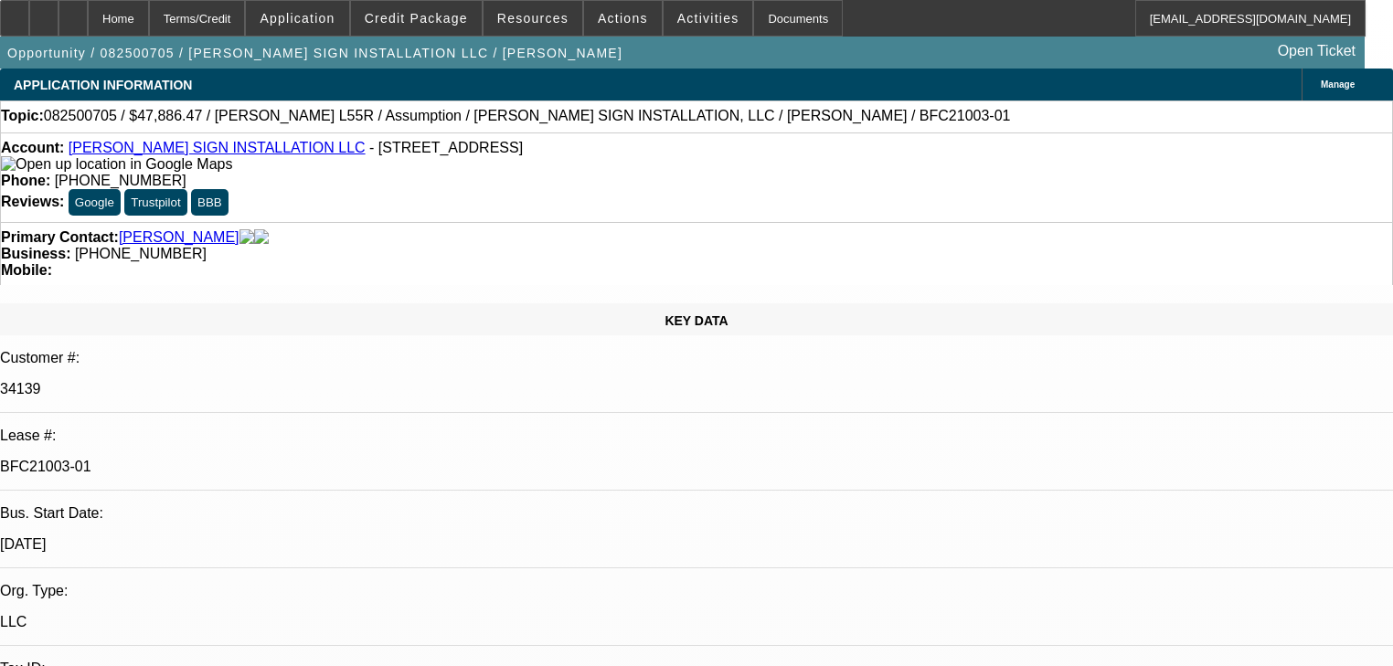
select select "0"
select select "2"
select select "0"
select select "6"
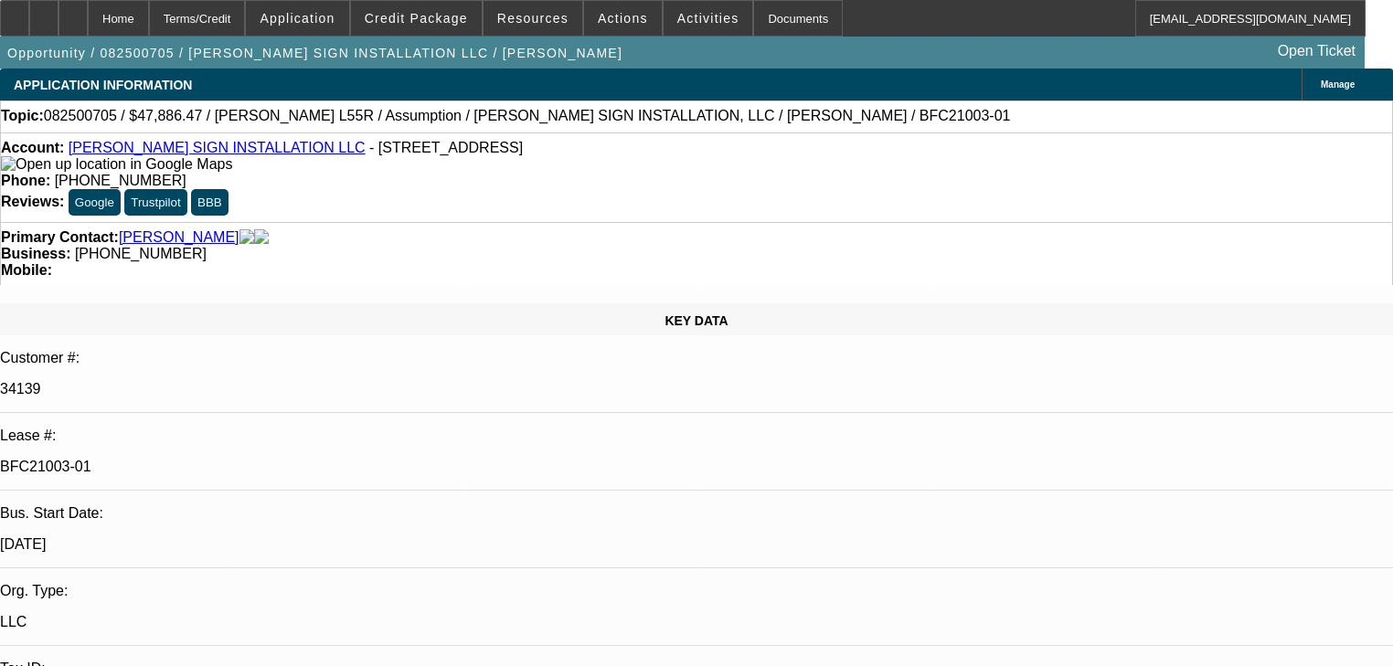
select select "0"
select select "2"
select select "0"
select select "6"
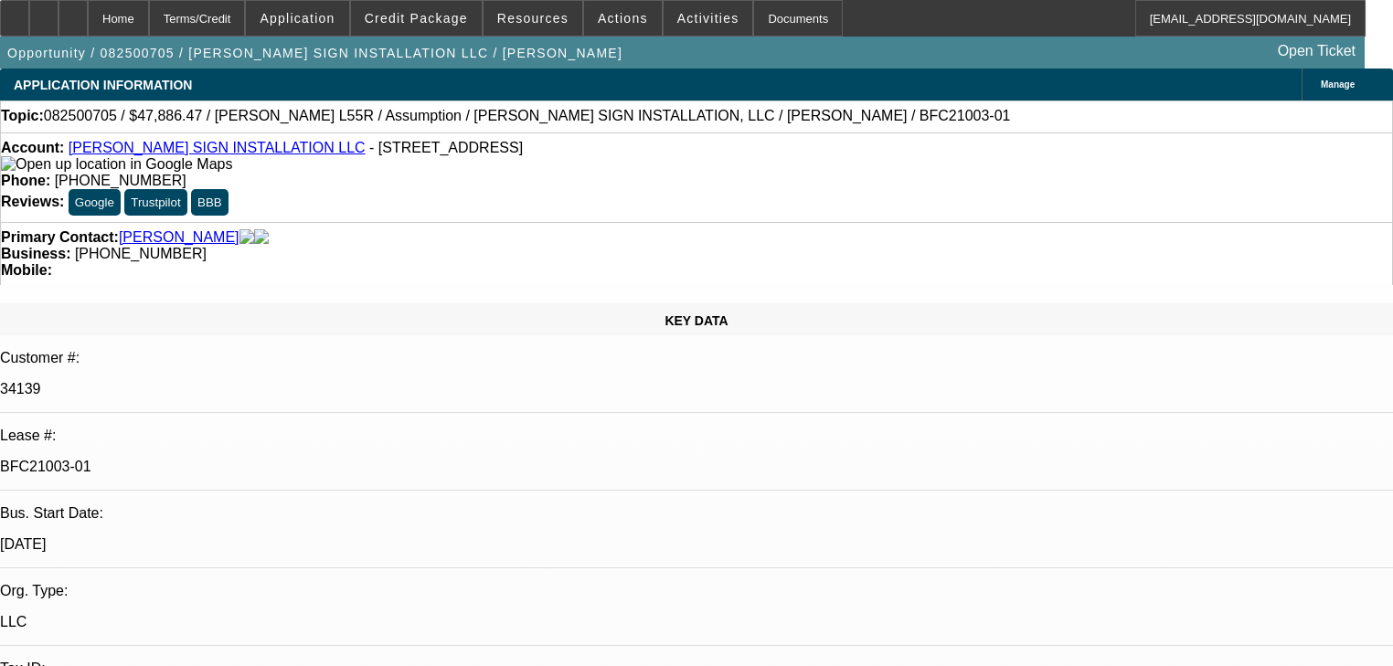
select select "0"
select select "2"
select select "0"
select select "6"
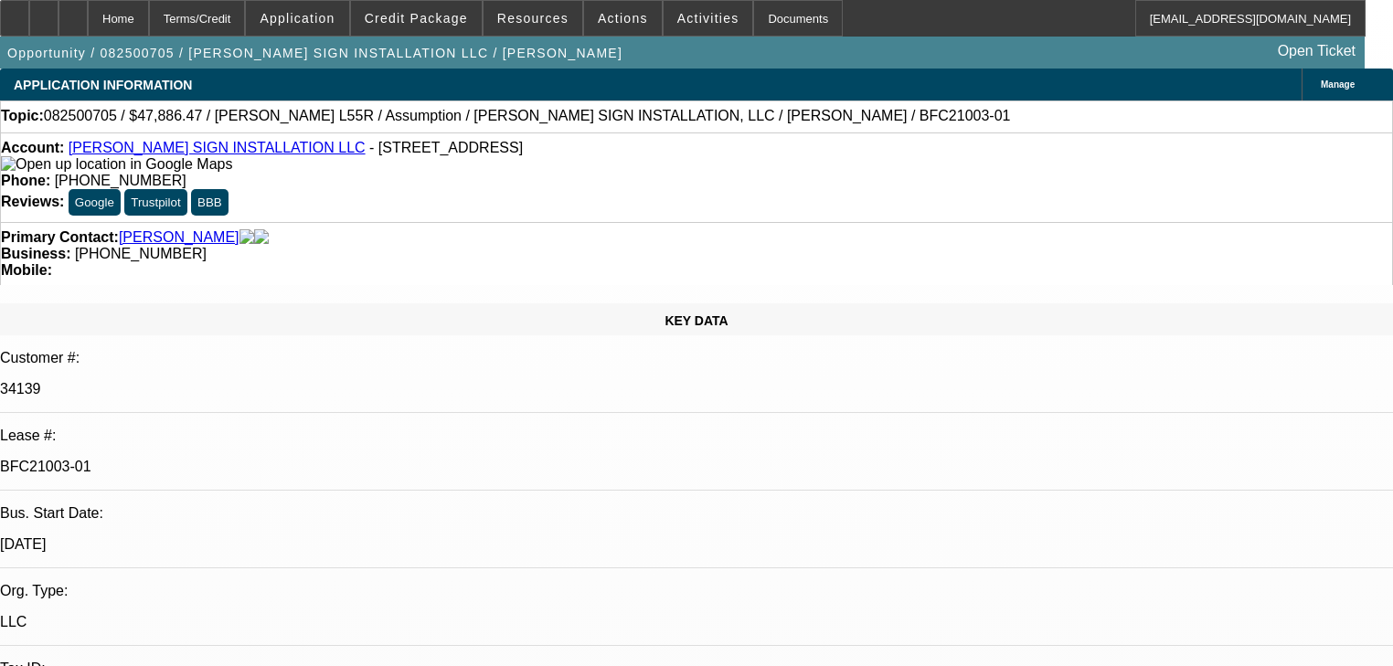
select select "0"
select select "2"
select select "0"
select select "6"
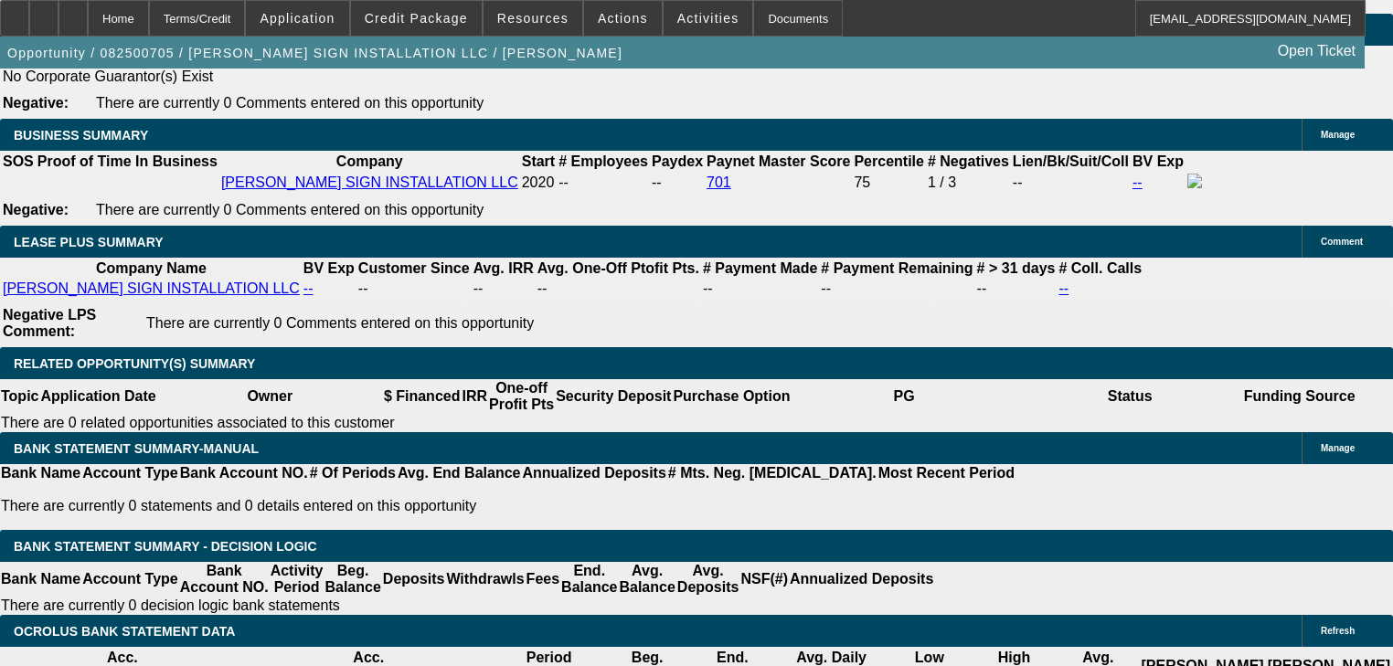
scroll to position [2910, 0]
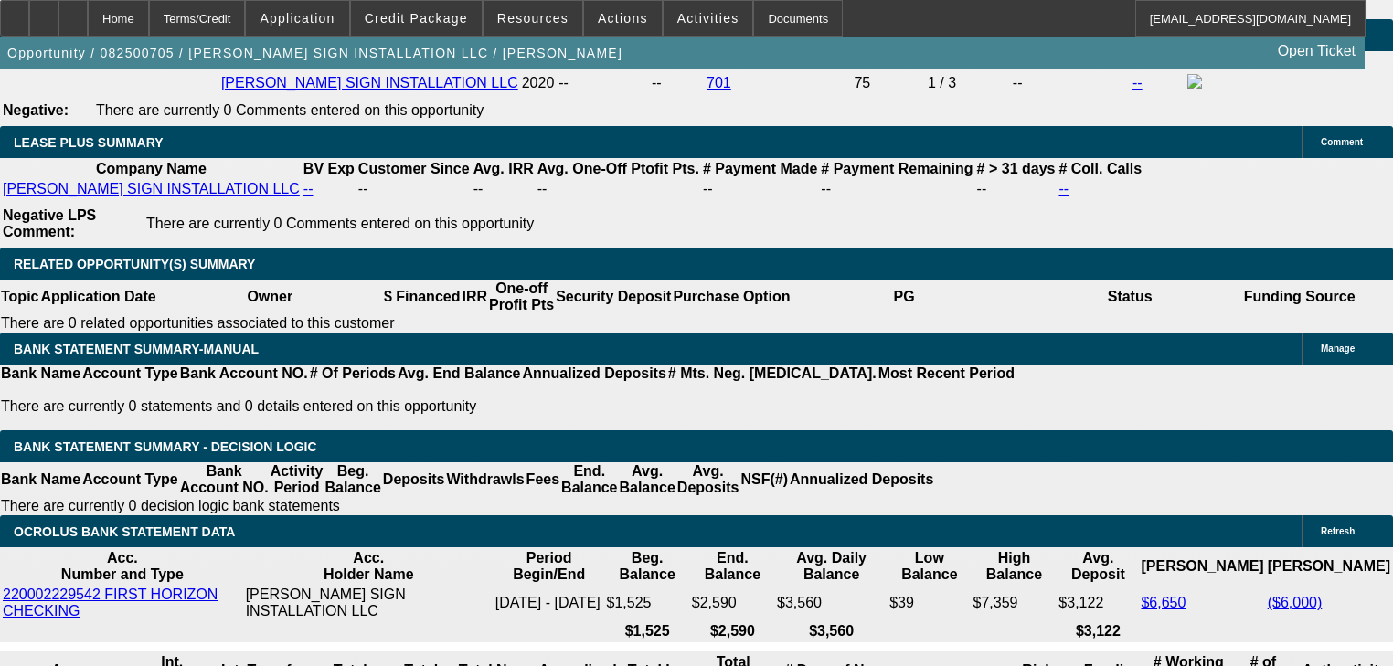
scroll to position [2983, 0]
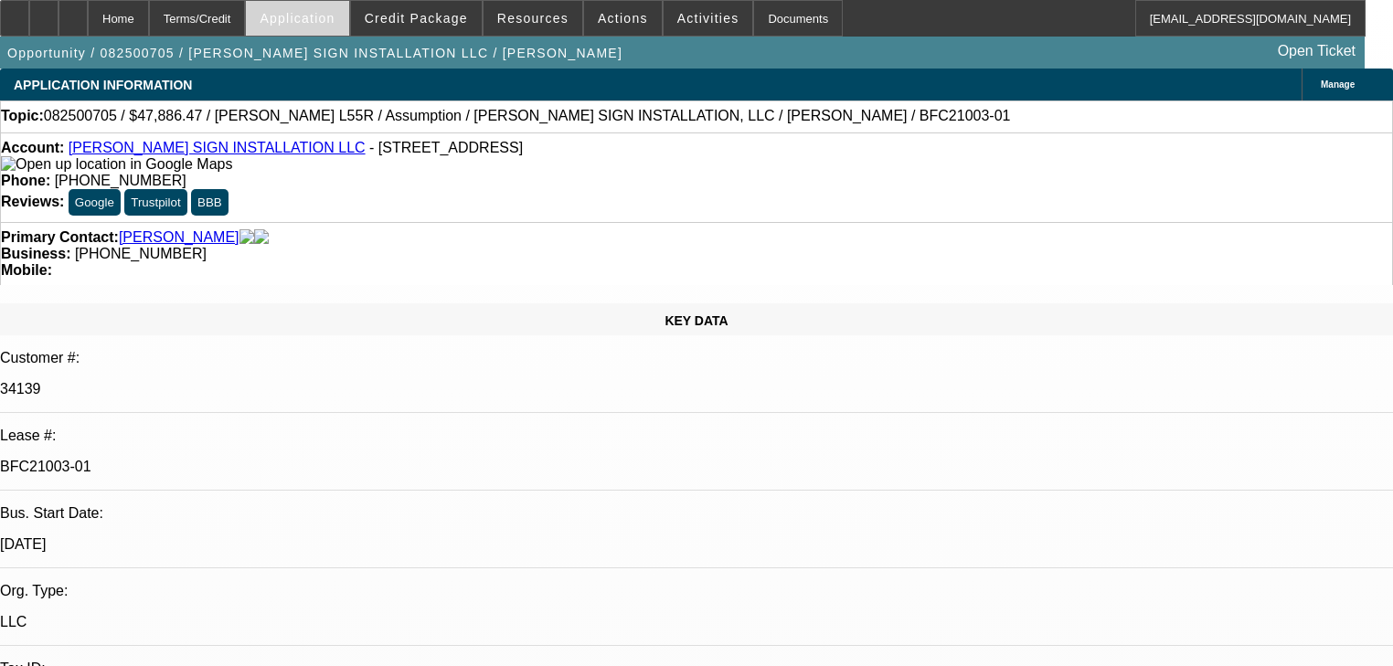
select select "0"
select select "2"
select select "0"
select select "6"
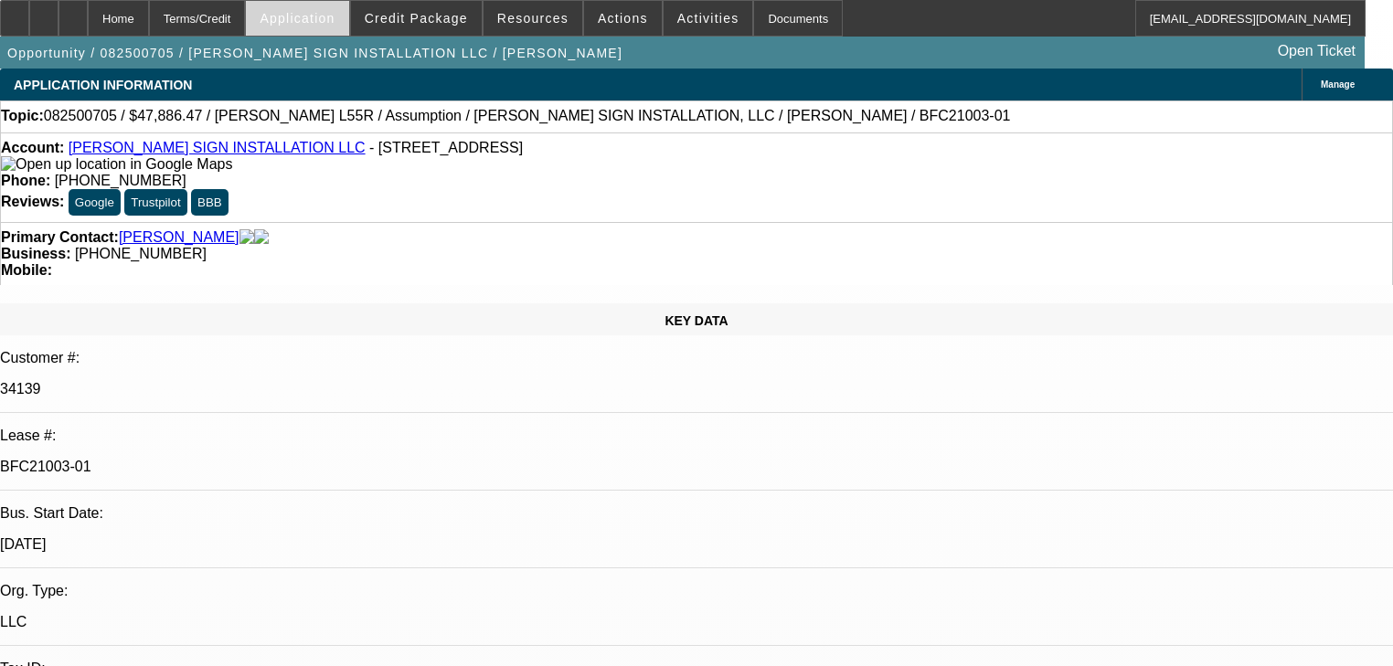
select select "0"
select select "2"
select select "0"
select select "6"
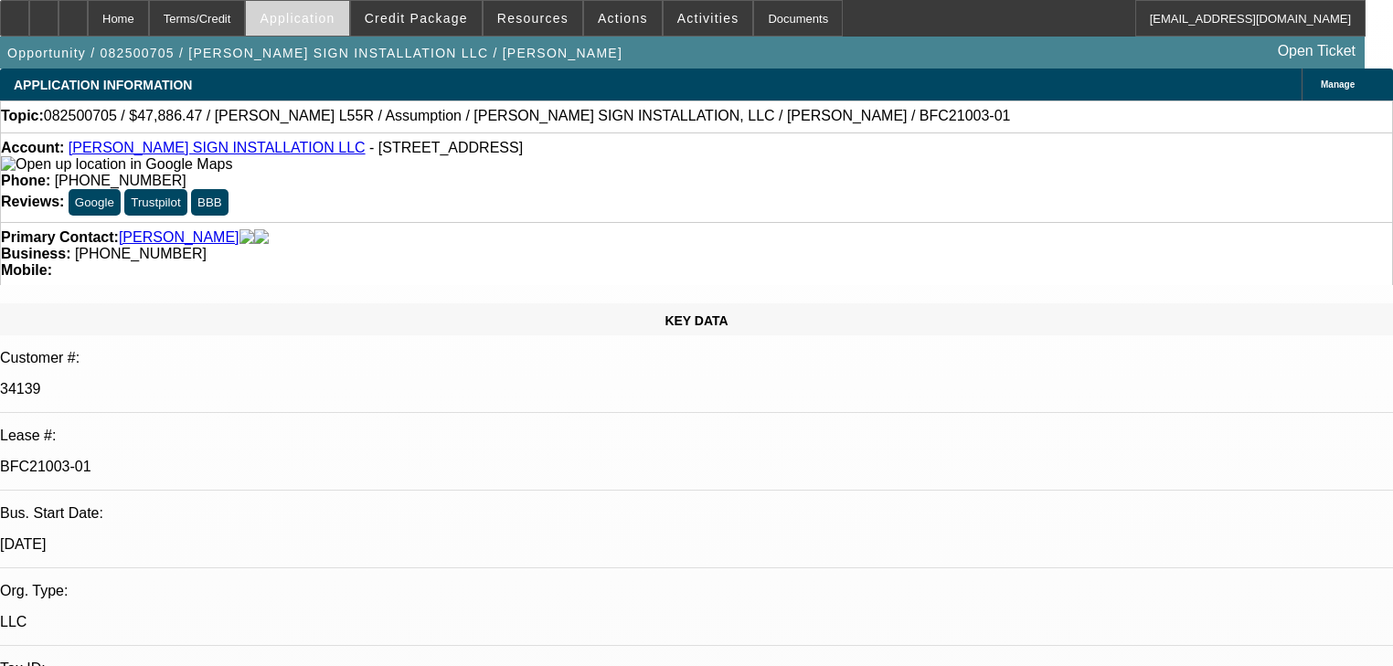
select select "0"
select select "2"
select select "0"
select select "6"
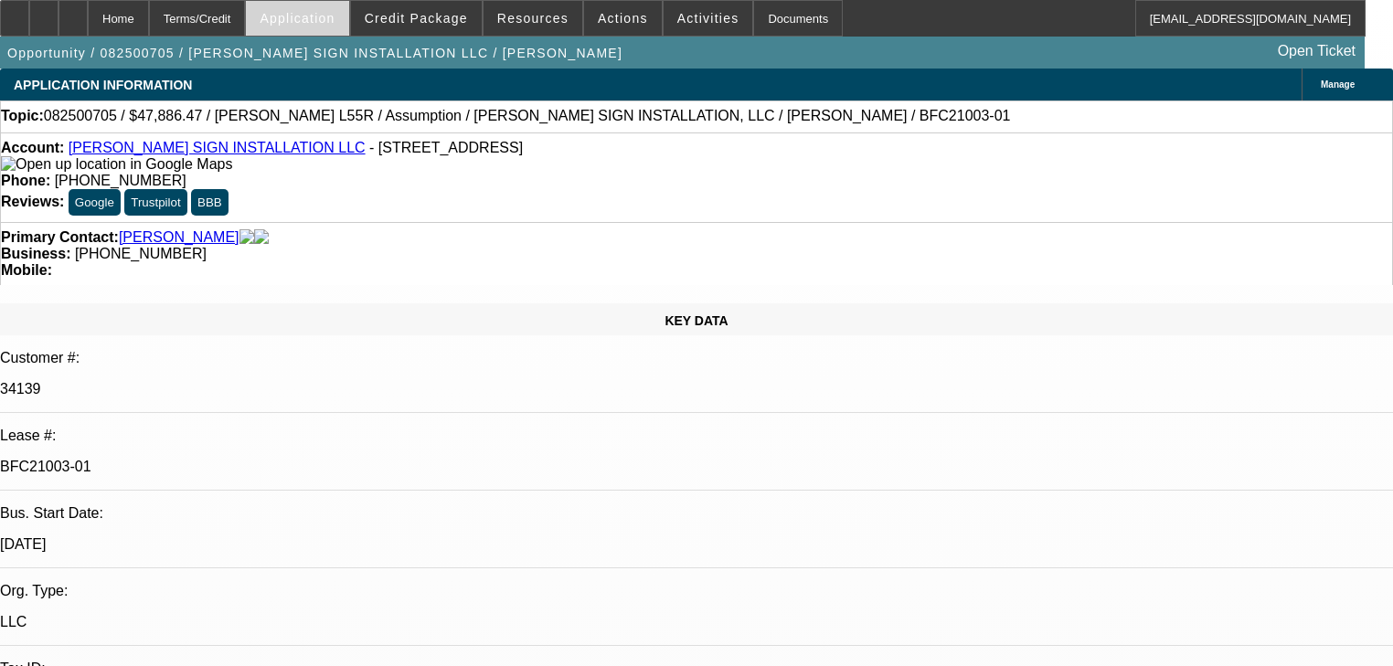
select select "0"
select select "2"
select select "0"
select select "6"
